Goal: Contribute content: Add original content to the website for others to see

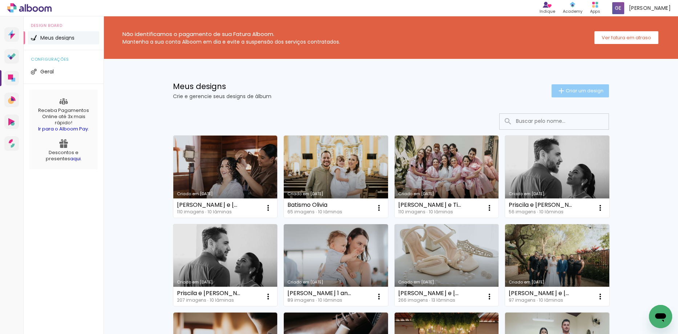
click at [585, 91] on span "Criar um design" at bounding box center [585, 90] width 38 height 5
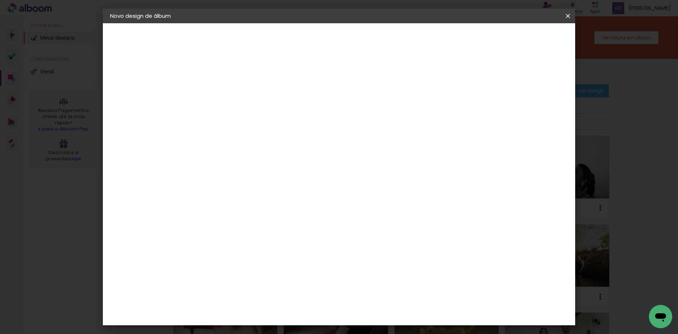
click at [229, 93] on input at bounding box center [229, 97] width 0 height 11
type input "[PERSON_NAME] e [PERSON_NAME] 2"
type paper-input "[PERSON_NAME] e [PERSON_NAME] 2"
click at [303, 33] on paper-button "Avançar" at bounding box center [286, 38] width 36 height 12
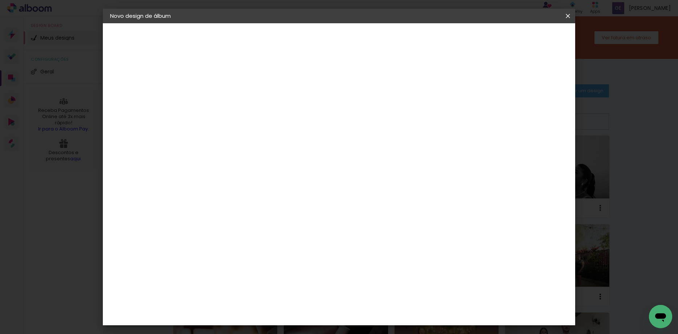
click at [246, 237] on div "DreambooksPro" at bounding box center [247, 240] width 47 height 6
click at [365, 33] on paper-button "Avançar" at bounding box center [347, 38] width 36 height 12
click at [257, 121] on input "text" at bounding box center [243, 126] width 28 height 11
click at [348, 117] on paper-item "Álbum" at bounding box center [385, 120] width 145 height 15
type input "Álbum"
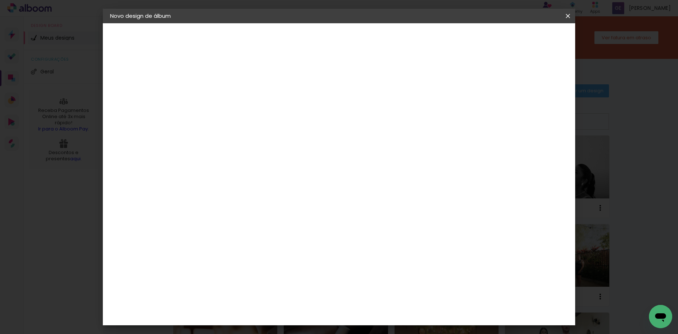
click at [278, 243] on span "40 × 30" at bounding box center [261, 250] width 34 height 15
click at [0, 0] on slot "Avançar" at bounding box center [0, 0] width 0 height 0
type input "1"
type paper-input "1"
click at [232, 80] on input "1" at bounding box center [223, 78] width 25 height 9
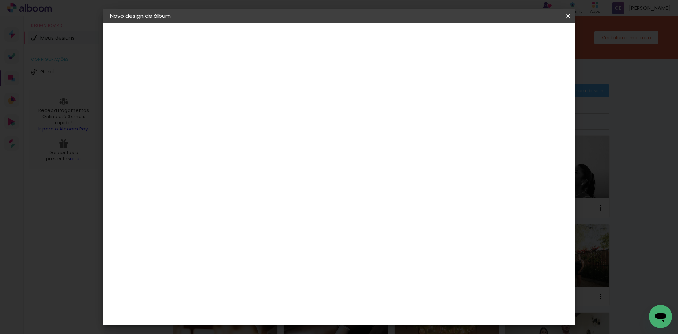
click at [0, 0] on slot "Mostrar sangria" at bounding box center [0, 0] width 0 height 0
type paper-checkbox "on"
click at [530, 42] on paper-button "Iniciar design" at bounding box center [506, 38] width 48 height 12
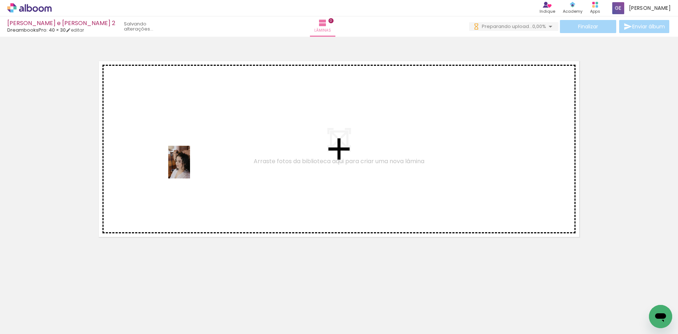
drag, startPoint x: 77, startPoint y: 312, endPoint x: 190, endPoint y: 167, distance: 183.7
click at [190, 167] on quentale-workspace at bounding box center [339, 167] width 678 height 334
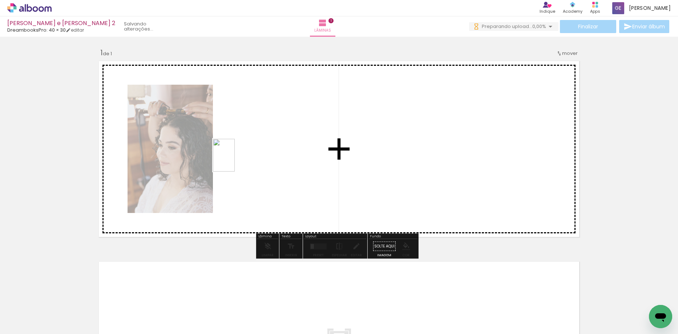
drag, startPoint x: 122, startPoint y: 304, endPoint x: 235, endPoint y: 161, distance: 182.6
click at [235, 161] on quentale-workspace at bounding box center [339, 167] width 678 height 334
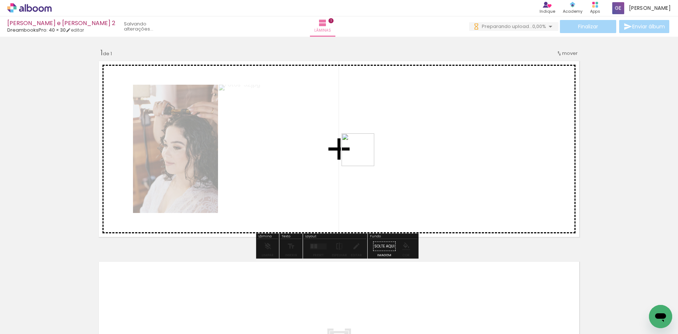
drag, startPoint x: 162, startPoint y: 317, endPoint x: 328, endPoint y: 200, distance: 202.2
click at [365, 153] on quentale-workspace at bounding box center [339, 167] width 678 height 334
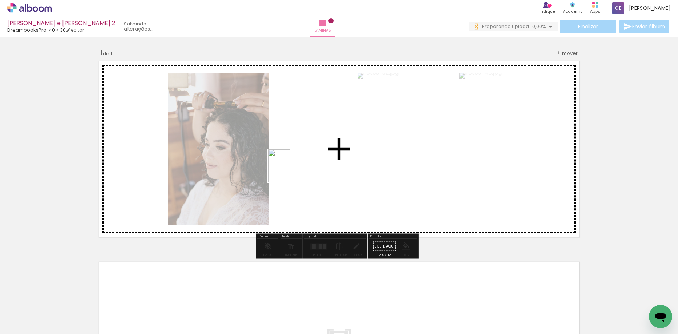
drag, startPoint x: 209, startPoint y: 289, endPoint x: 290, endPoint y: 171, distance: 143.0
click at [290, 171] on quentale-workspace at bounding box center [339, 167] width 678 height 334
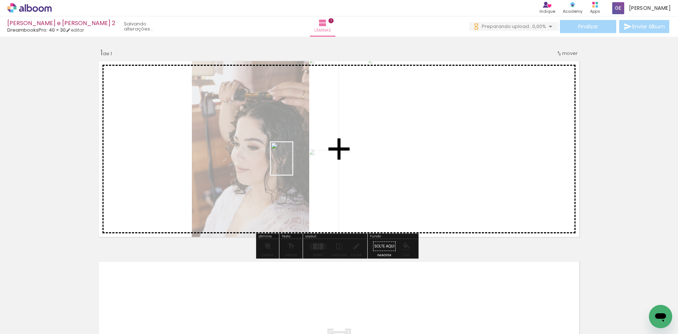
drag, startPoint x: 236, startPoint y: 313, endPoint x: 274, endPoint y: 301, distance: 39.3
click at [293, 160] on quentale-workspace at bounding box center [339, 167] width 678 height 334
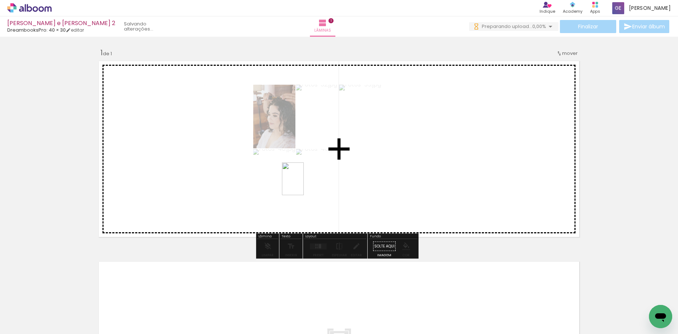
drag, startPoint x: 278, startPoint y: 303, endPoint x: 304, endPoint y: 182, distance: 123.0
click at [304, 182] on quentale-workspace at bounding box center [339, 167] width 678 height 334
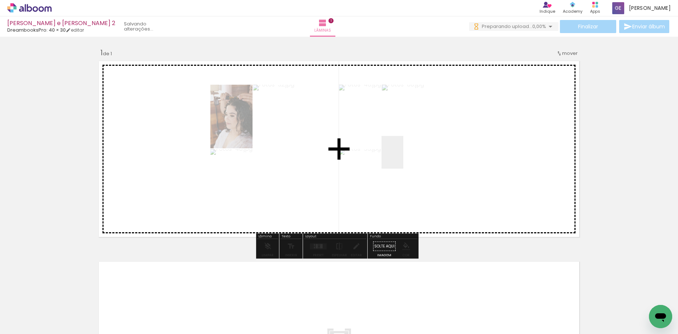
drag, startPoint x: 391, startPoint y: 179, endPoint x: 405, endPoint y: 153, distance: 30.2
click at [405, 153] on quentale-workspace at bounding box center [339, 167] width 678 height 334
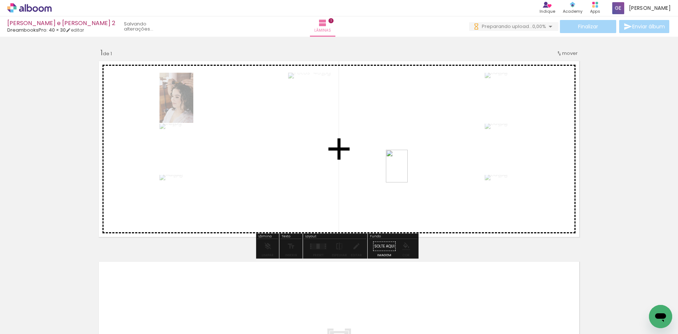
drag, startPoint x: 357, startPoint y: 319, endPoint x: 409, endPoint y: 169, distance: 158.7
click at [409, 169] on quentale-workspace at bounding box center [339, 167] width 678 height 334
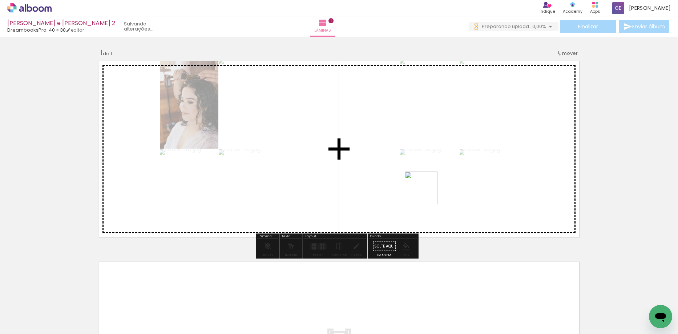
drag, startPoint x: 398, startPoint y: 305, endPoint x: 446, endPoint y: 301, distance: 48.4
click at [426, 193] on quentale-workspace at bounding box center [339, 167] width 678 height 334
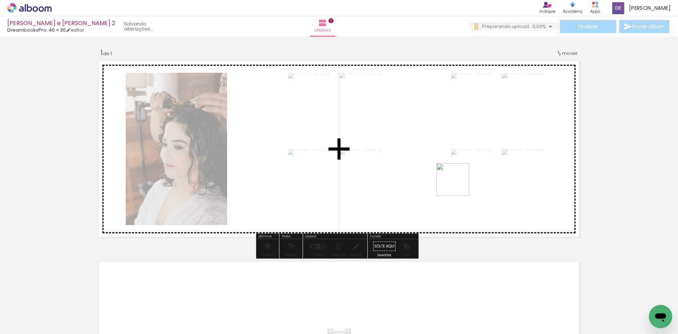
drag, startPoint x: 447, startPoint y: 319, endPoint x: 458, endPoint y: 185, distance: 134.5
click at [458, 185] on quentale-workspace at bounding box center [339, 167] width 678 height 334
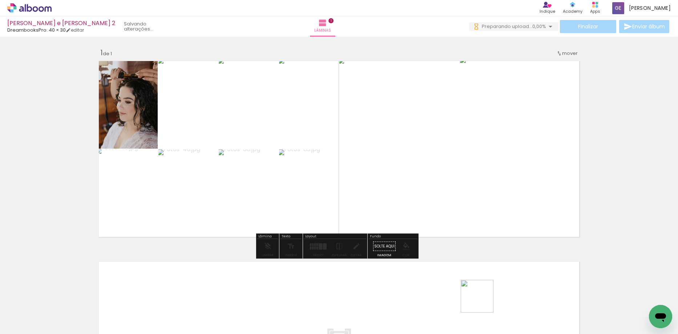
drag, startPoint x: 482, startPoint y: 312, endPoint x: 514, endPoint y: 307, distance: 32.4
click at [482, 192] on quentale-workspace at bounding box center [339, 167] width 678 height 334
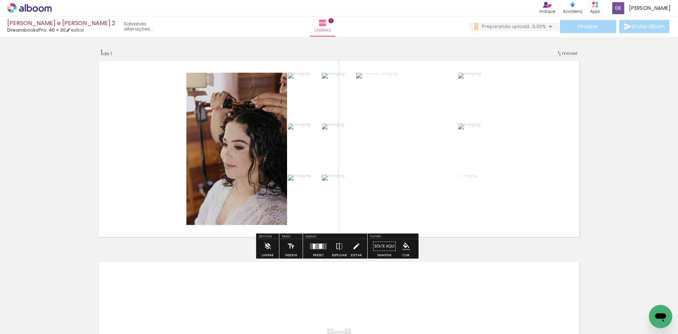
drag, startPoint x: 524, startPoint y: 318, endPoint x: 536, endPoint y: 285, distance: 35.0
click at [490, 202] on quentale-workspace at bounding box center [339, 167] width 678 height 334
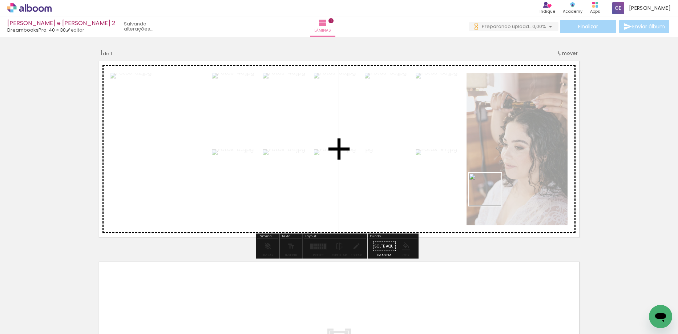
drag, startPoint x: 515, startPoint y: 248, endPoint x: 490, endPoint y: 195, distance: 58.5
click at [490, 195] on quentale-workspace at bounding box center [339, 167] width 678 height 334
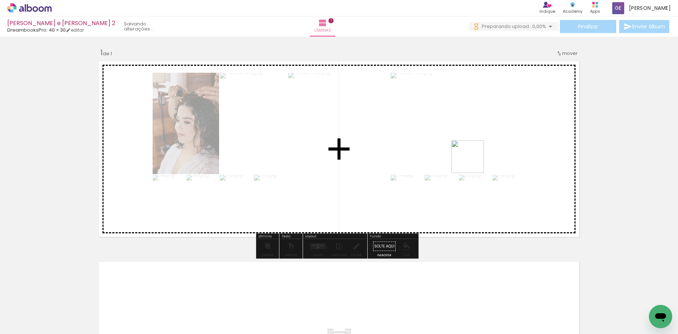
drag, startPoint x: 611, startPoint y: 305, endPoint x: 473, endPoint y: 162, distance: 198.8
click at [473, 162] on quentale-workspace at bounding box center [339, 167] width 678 height 334
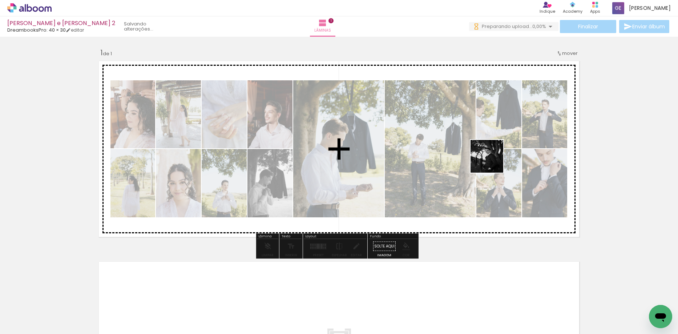
drag, startPoint x: 588, startPoint y: 313, endPoint x: 492, endPoint y: 162, distance: 179.1
click at [492, 162] on quentale-workspace at bounding box center [339, 167] width 678 height 334
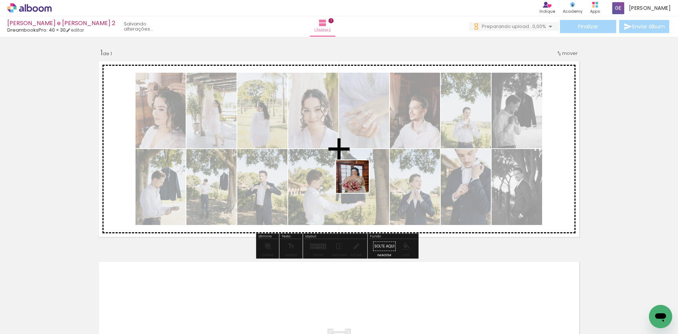
drag, startPoint x: 287, startPoint y: 319, endPoint x: 358, endPoint y: 182, distance: 153.7
click at [358, 182] on quentale-workspace at bounding box center [339, 167] width 678 height 334
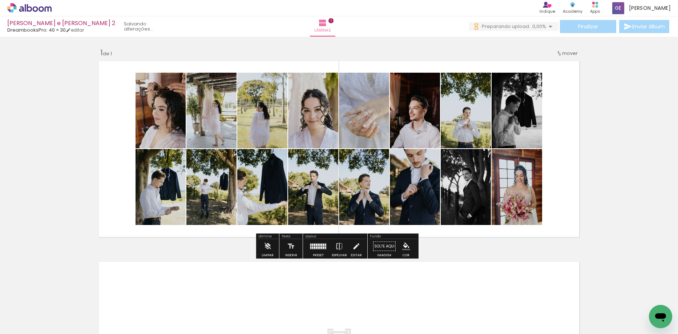
drag, startPoint x: 403, startPoint y: 313, endPoint x: 447, endPoint y: 282, distance: 54.0
click at [415, 193] on quentale-workspace at bounding box center [339, 167] width 678 height 334
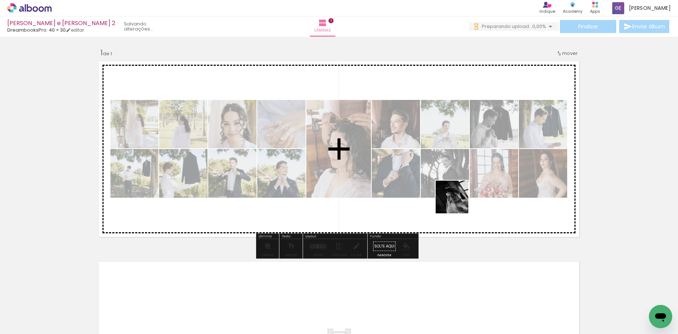
drag, startPoint x: 451, startPoint y: 312, endPoint x: 463, endPoint y: 206, distance: 107.1
click at [461, 187] on quentale-workspace at bounding box center [339, 167] width 678 height 334
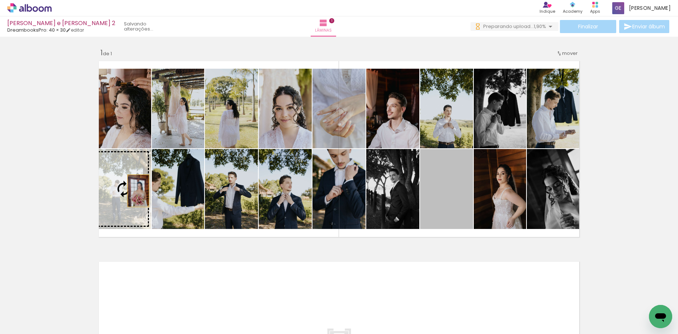
drag, startPoint x: 441, startPoint y: 202, endPoint x: 135, endPoint y: 191, distance: 306.0
click at [0, 0] on slot at bounding box center [0, 0] width 0 height 0
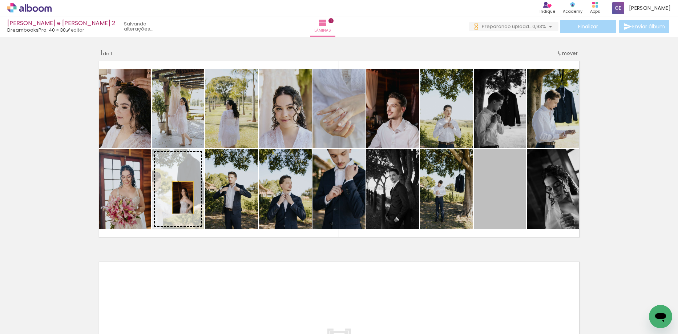
drag, startPoint x: 488, startPoint y: 206, endPoint x: 180, endPoint y: 198, distance: 308.1
click at [0, 0] on slot at bounding box center [0, 0] width 0 height 0
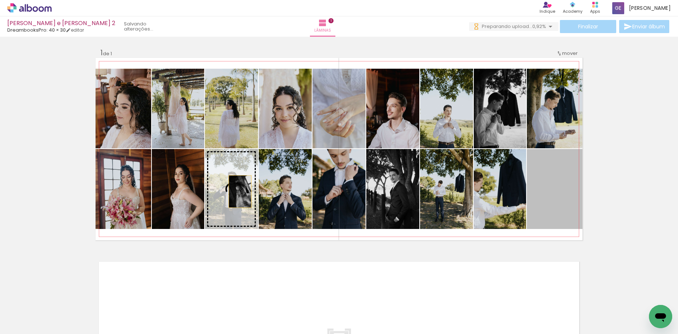
drag, startPoint x: 554, startPoint y: 197, endPoint x: 237, endPoint y: 191, distance: 316.8
click at [0, 0] on slot at bounding box center [0, 0] width 0 height 0
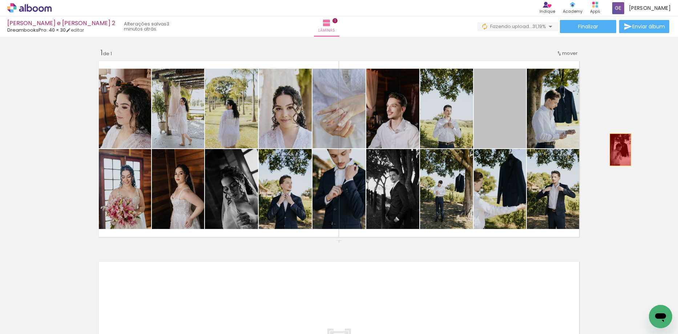
drag, startPoint x: 496, startPoint y: 118, endPoint x: 617, endPoint y: 150, distance: 125.4
click at [617, 150] on div "Inserir lâmina 1 de 1" at bounding box center [339, 239] width 678 height 401
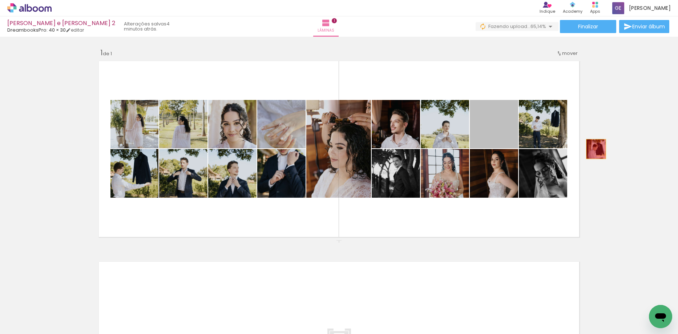
drag, startPoint x: 483, startPoint y: 133, endPoint x: 593, endPoint y: 149, distance: 110.8
click at [593, 149] on div "Inserir lâmina 1 de 1" at bounding box center [339, 239] width 678 height 401
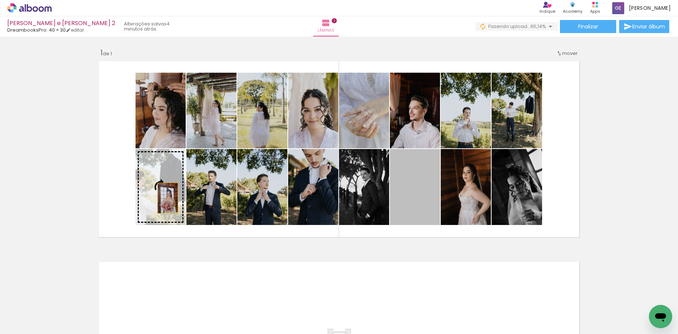
drag, startPoint x: 420, startPoint y: 195, endPoint x: 165, endPoint y: 198, distance: 255.4
click at [0, 0] on slot at bounding box center [0, 0] width 0 height 0
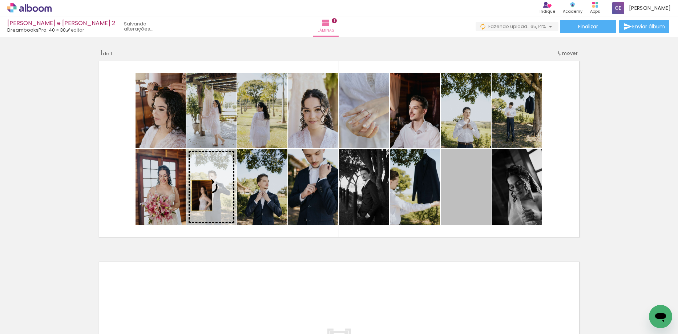
drag, startPoint x: 467, startPoint y: 198, endPoint x: 198, endPoint y: 195, distance: 268.8
click at [0, 0] on slot at bounding box center [0, 0] width 0 height 0
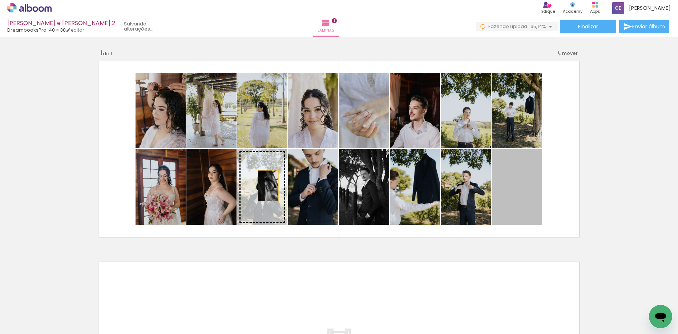
drag, startPoint x: 523, startPoint y: 188, endPoint x: 266, endPoint y: 186, distance: 257.5
click at [0, 0] on slot at bounding box center [0, 0] width 0 height 0
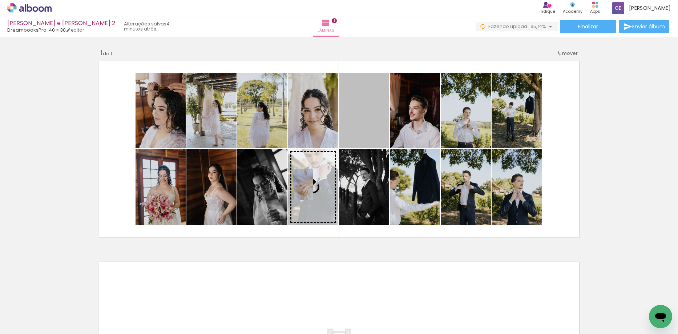
drag, startPoint x: 359, startPoint y: 118, endPoint x: 300, endPoint y: 185, distance: 88.5
click at [0, 0] on slot at bounding box center [0, 0] width 0 height 0
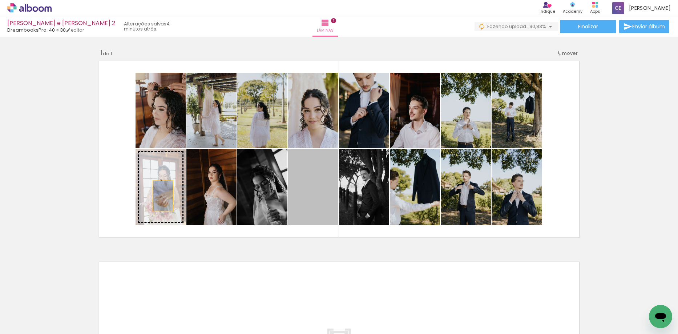
drag, startPoint x: 319, startPoint y: 195, endPoint x: 160, endPoint y: 196, distance: 158.7
click at [0, 0] on slot at bounding box center [0, 0] width 0 height 0
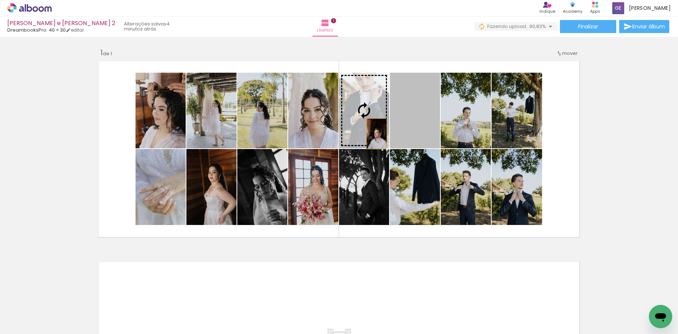
drag, startPoint x: 408, startPoint y: 139, endPoint x: 373, endPoint y: 134, distance: 35.2
click at [0, 0] on slot at bounding box center [0, 0] width 0 height 0
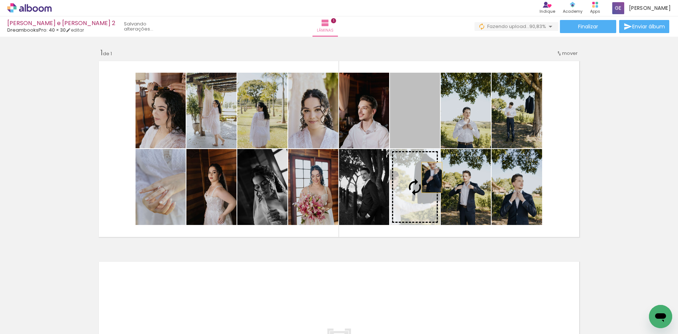
drag, startPoint x: 416, startPoint y: 123, endPoint x: 429, endPoint y: 177, distance: 55.9
click at [0, 0] on slot at bounding box center [0, 0] width 0 height 0
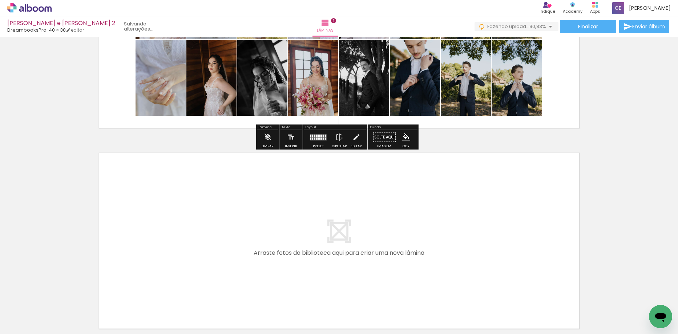
scroll to position [145, 0]
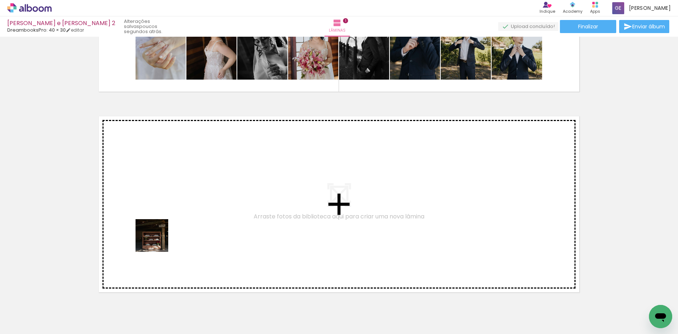
drag, startPoint x: 125, startPoint y: 318, endPoint x: 167, endPoint y: 218, distance: 109.4
click at [167, 218] on quentale-workspace at bounding box center [339, 167] width 678 height 334
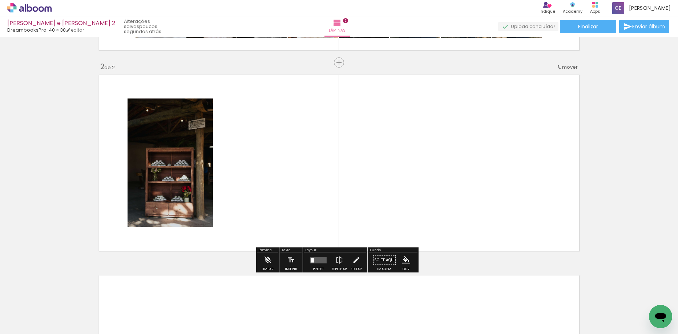
scroll to position [187, 0]
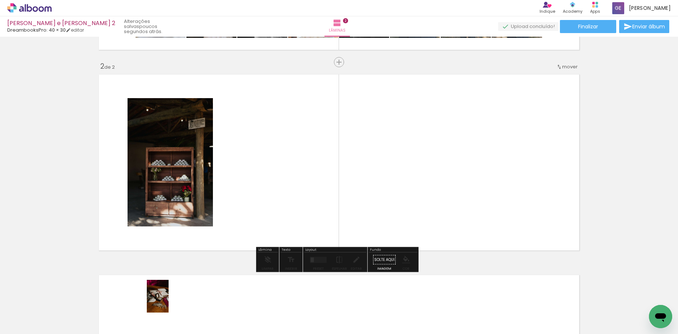
drag, startPoint x: 168, startPoint y: 311, endPoint x: 169, endPoint y: 301, distance: 9.1
click at [169, 301] on div at bounding box center [162, 309] width 24 height 36
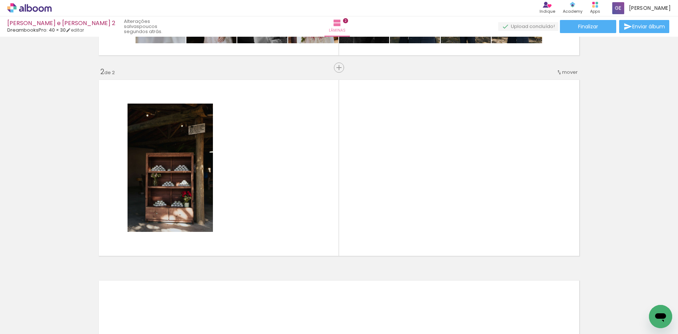
scroll to position [0, 598]
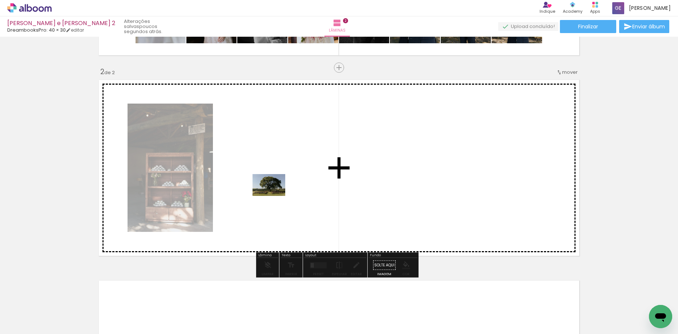
drag, startPoint x: 174, startPoint y: 315, endPoint x: 274, endPoint y: 196, distance: 155.5
click at [274, 196] on quentale-workspace at bounding box center [339, 167] width 678 height 334
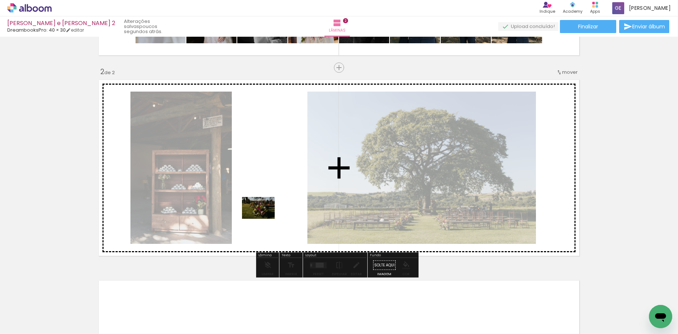
drag, startPoint x: 212, startPoint y: 319, endPoint x: 264, endPoint y: 219, distance: 112.7
click at [264, 219] on quentale-workspace at bounding box center [339, 167] width 678 height 334
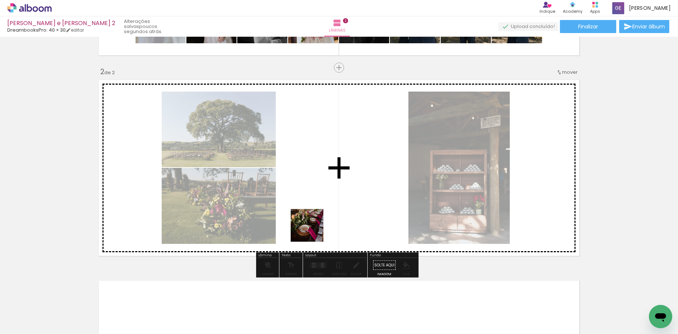
drag, startPoint x: 293, startPoint y: 310, endPoint x: 331, endPoint y: 183, distance: 131.7
click at [331, 183] on quentale-workspace at bounding box center [339, 167] width 678 height 334
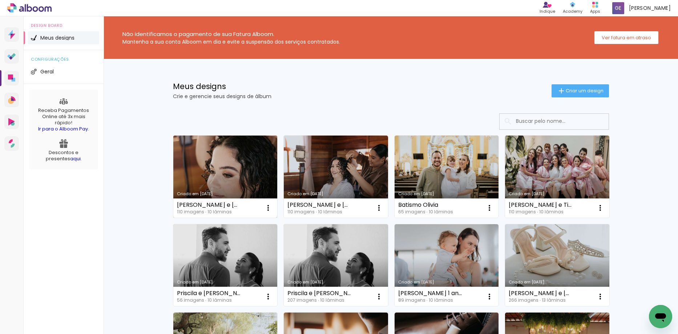
click at [215, 165] on link "Criado em [DATE]" at bounding box center [225, 176] width 104 height 82
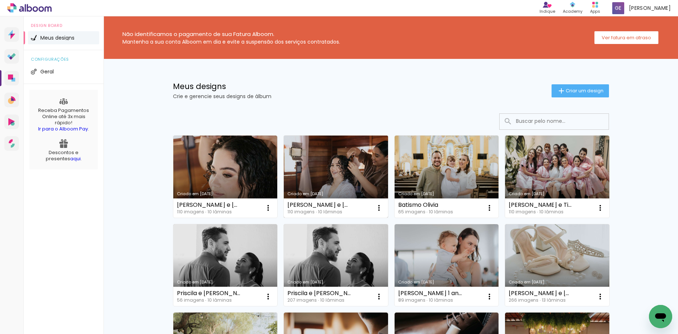
click at [327, 201] on div "Susan e Filipe 110 imagens ∙ 10 lâminas Abrir Fazer uma cópia Excluir" at bounding box center [336, 207] width 104 height 19
click at [320, 202] on div "[PERSON_NAME] e [PERSON_NAME]" at bounding box center [319, 205] width 64 height 6
click at [319, 190] on link "Criado em [DATE]" at bounding box center [336, 176] width 104 height 82
